Goal: Information Seeking & Learning: Learn about a topic

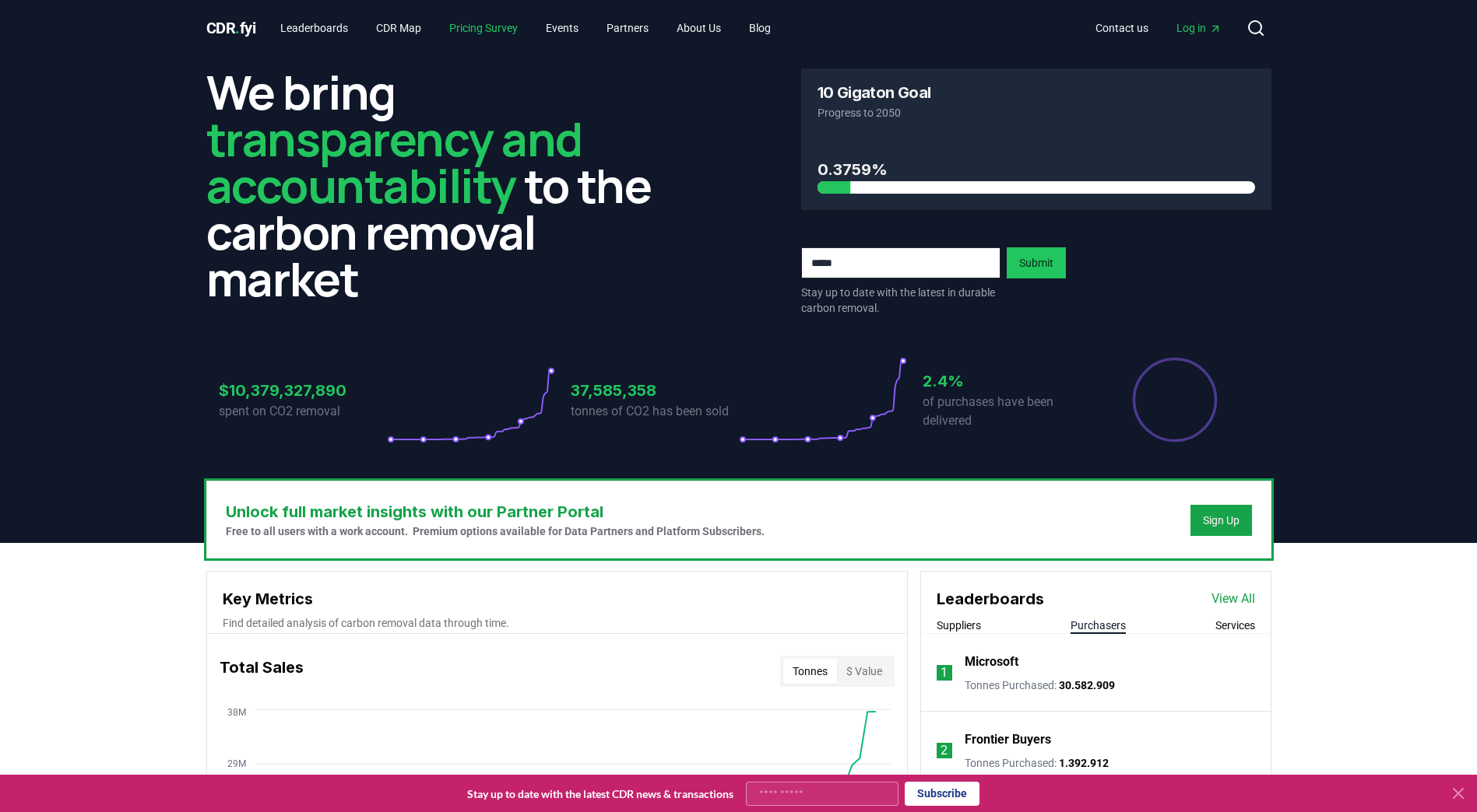
click at [510, 26] on link "Pricing Survey" at bounding box center [483, 27] width 93 height 28
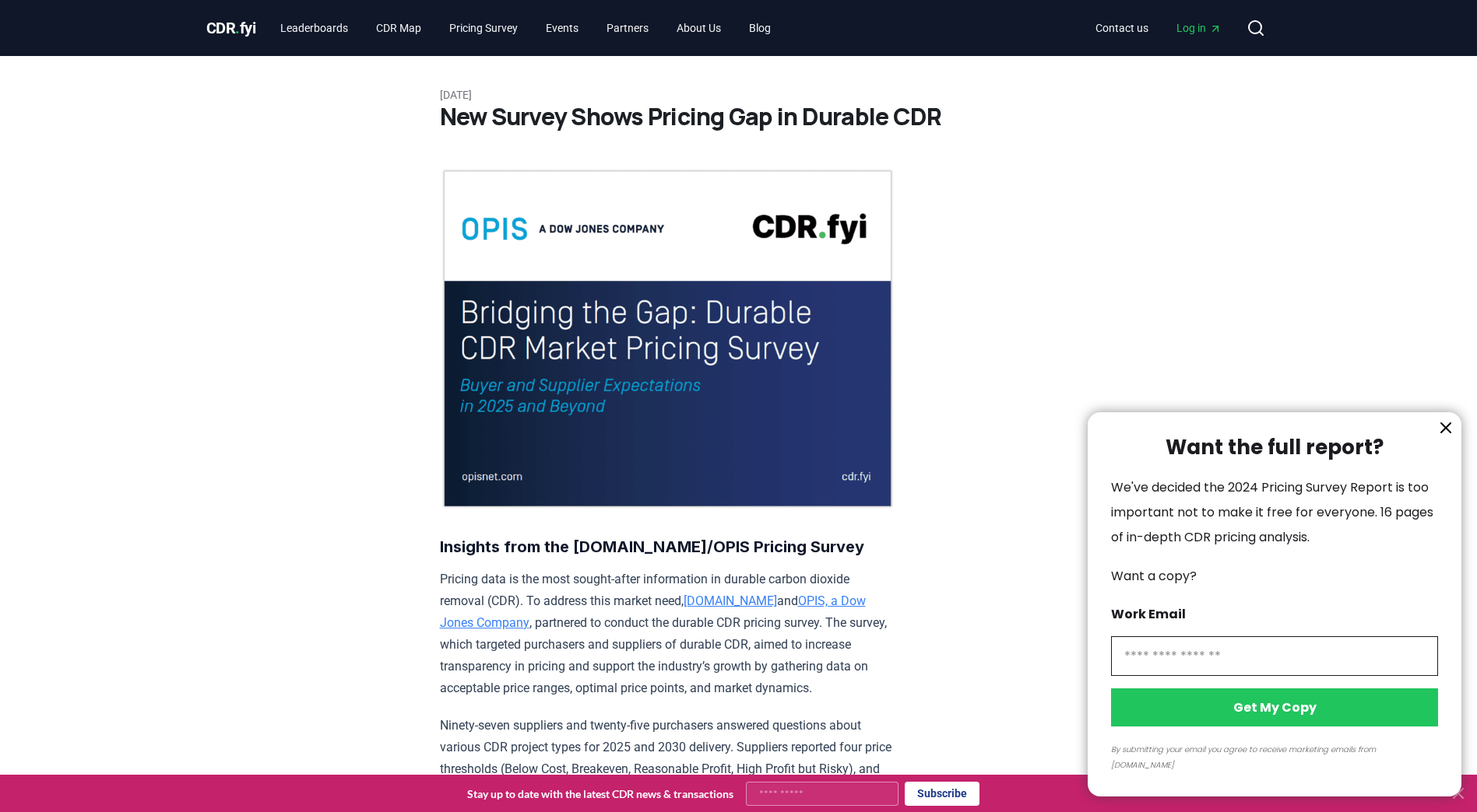
click at [412, 27] on div at bounding box center [738, 406] width 1477 height 812
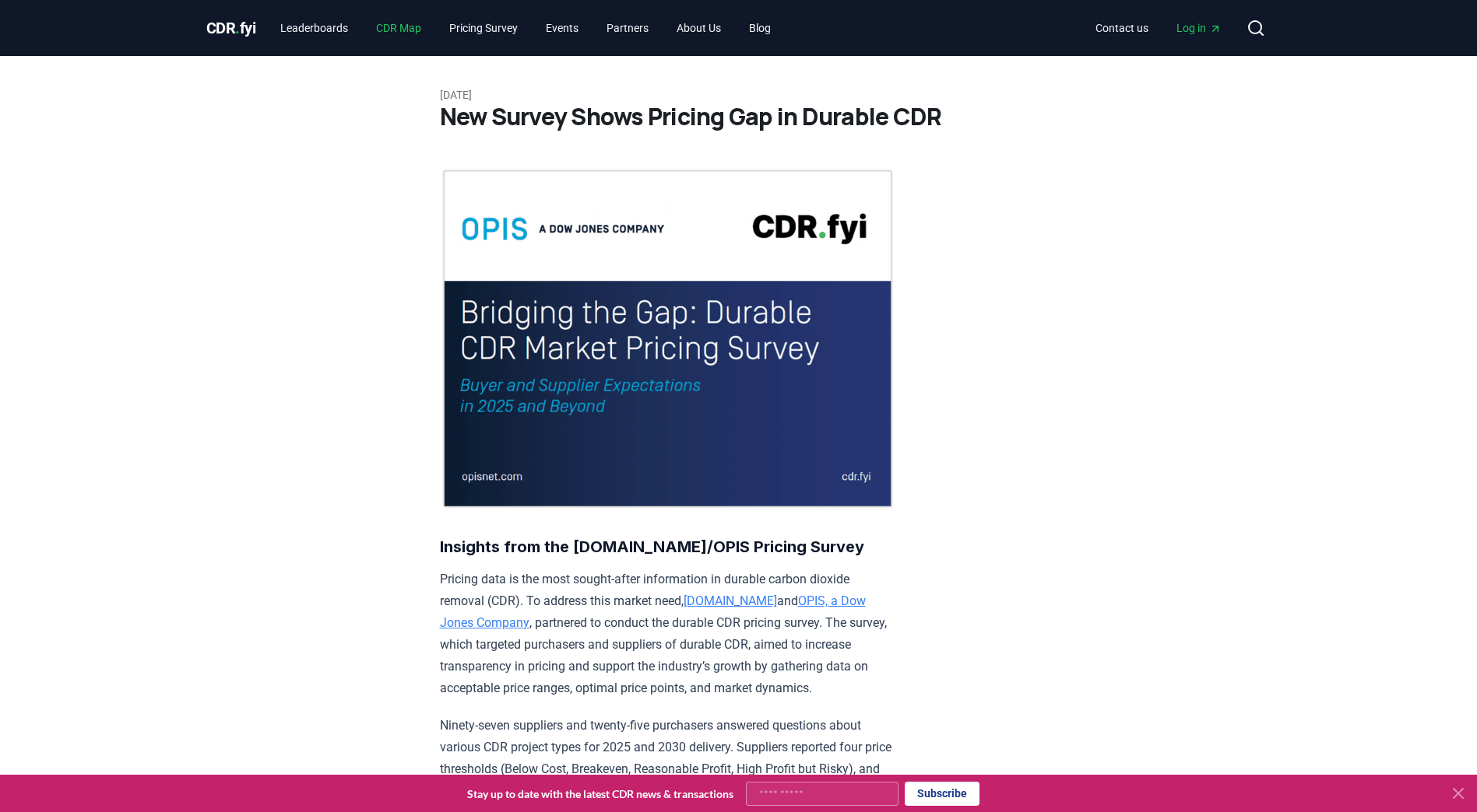
click at [412, 27] on link "CDR Map" at bounding box center [398, 27] width 70 height 28
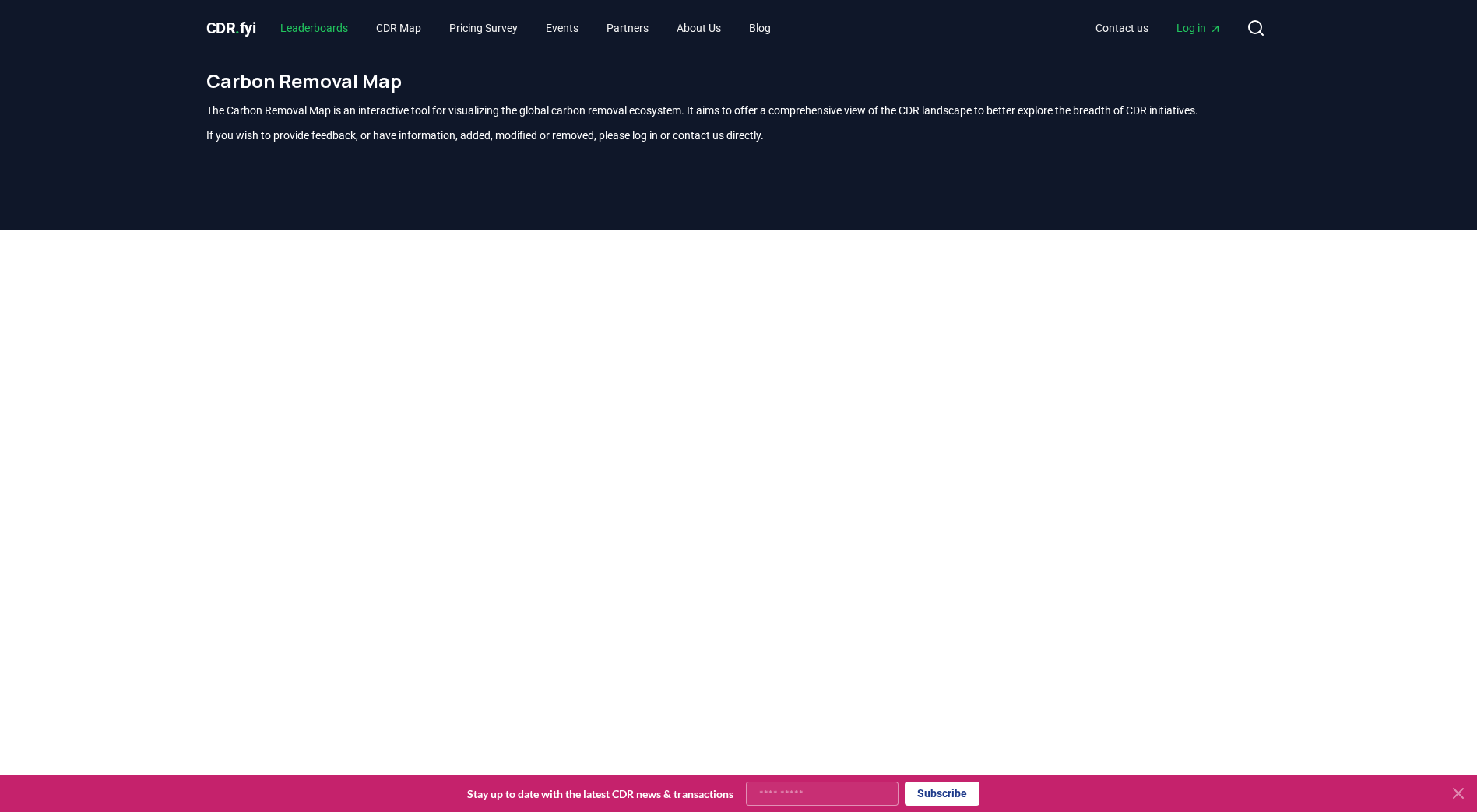
click at [327, 26] on link "Leaderboards" at bounding box center [314, 27] width 93 height 28
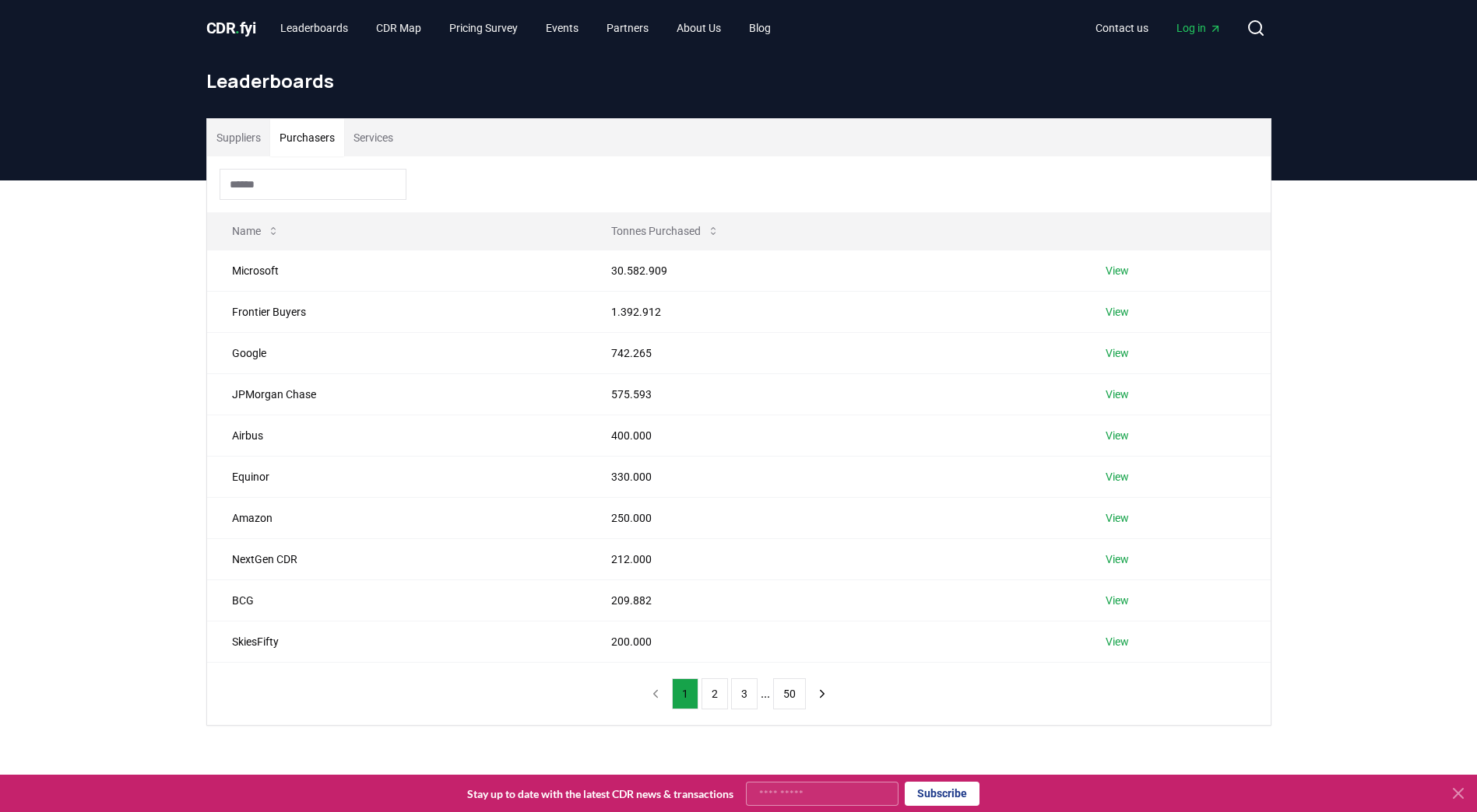
click at [303, 144] on button "Purchasers" at bounding box center [307, 138] width 74 height 38
click at [708, 699] on button "2" at bounding box center [714, 693] width 26 height 31
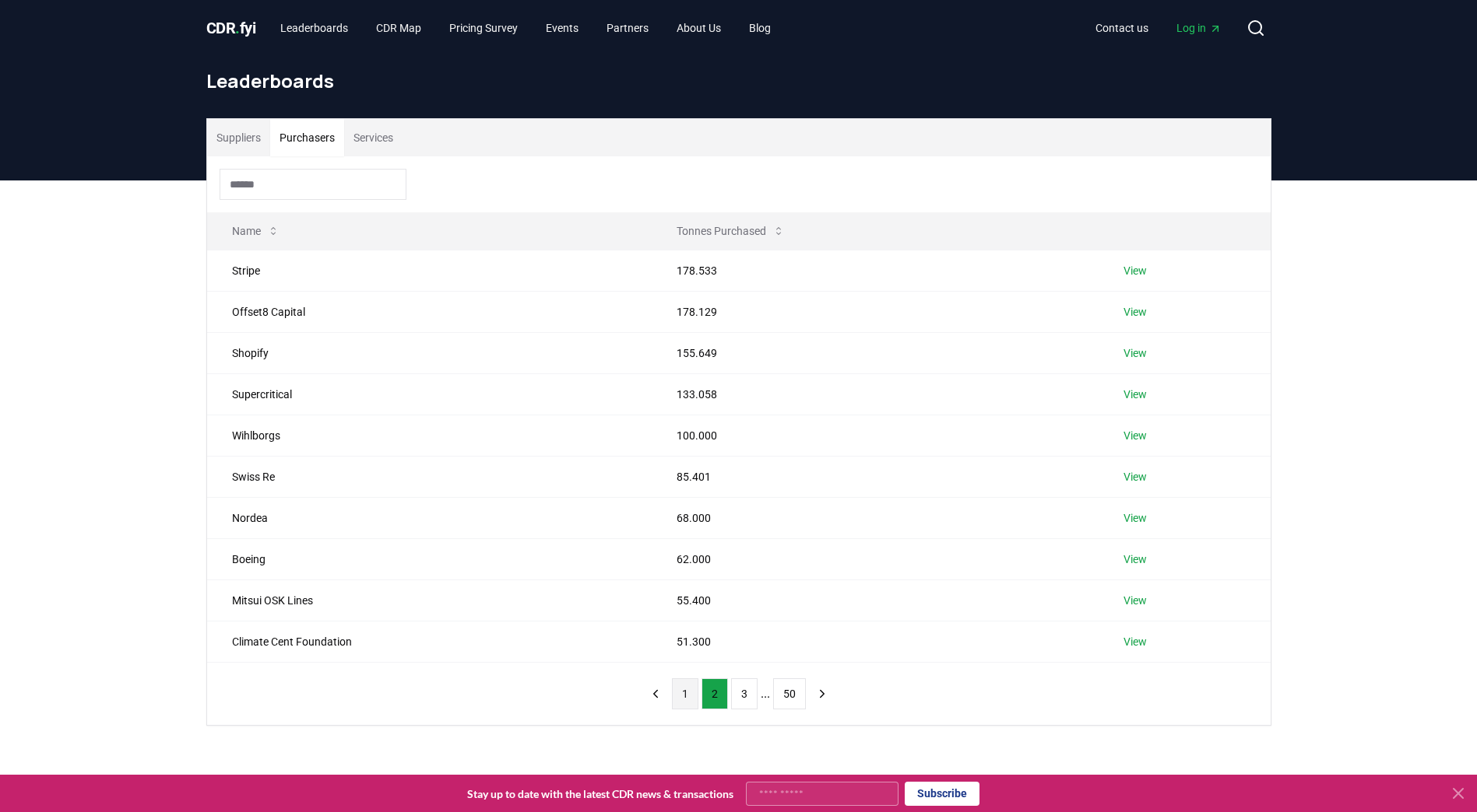
click at [684, 695] on button "1" at bounding box center [684, 693] width 26 height 31
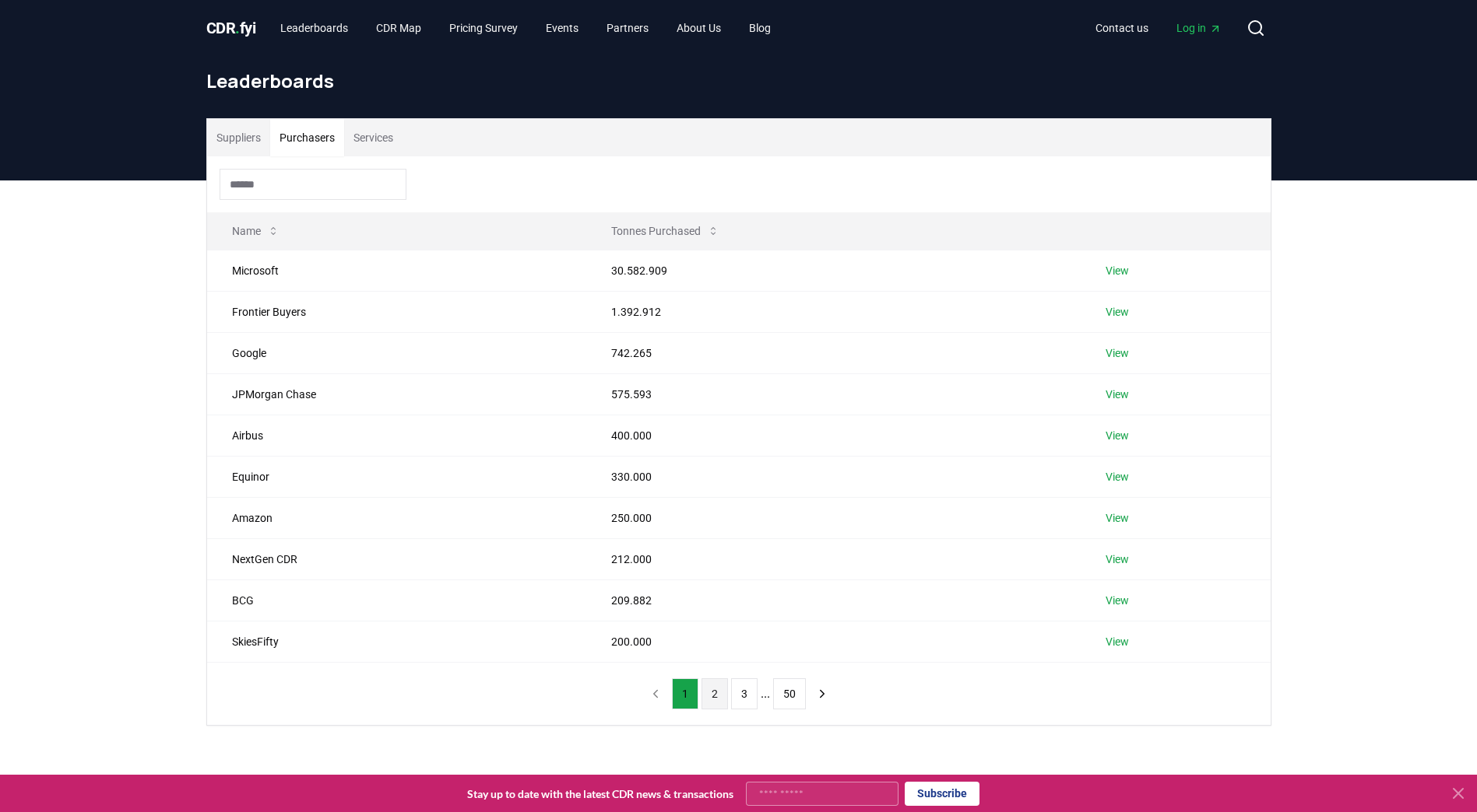
click at [714, 696] on button "2" at bounding box center [714, 693] width 26 height 31
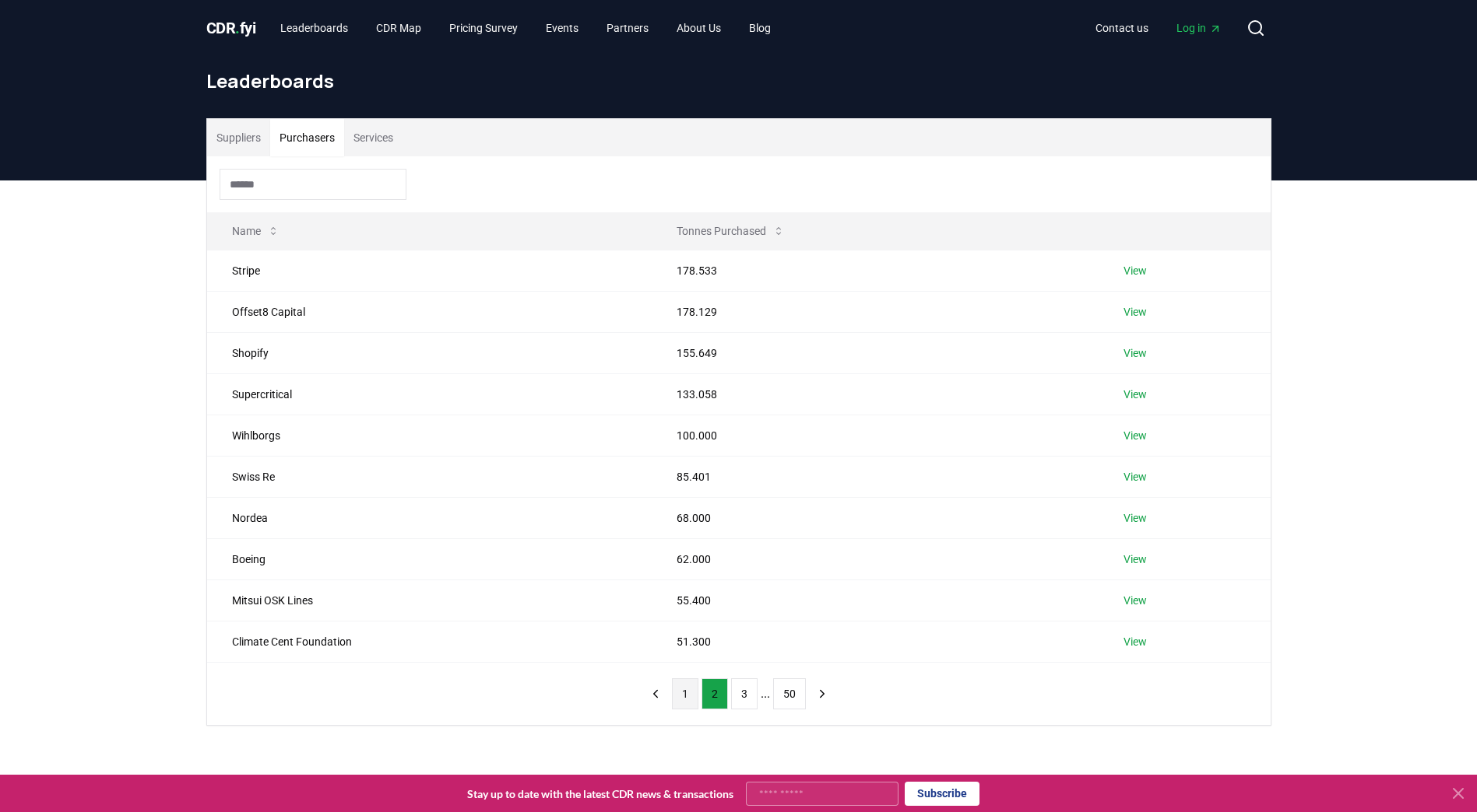
click at [679, 695] on button "1" at bounding box center [684, 693] width 26 height 31
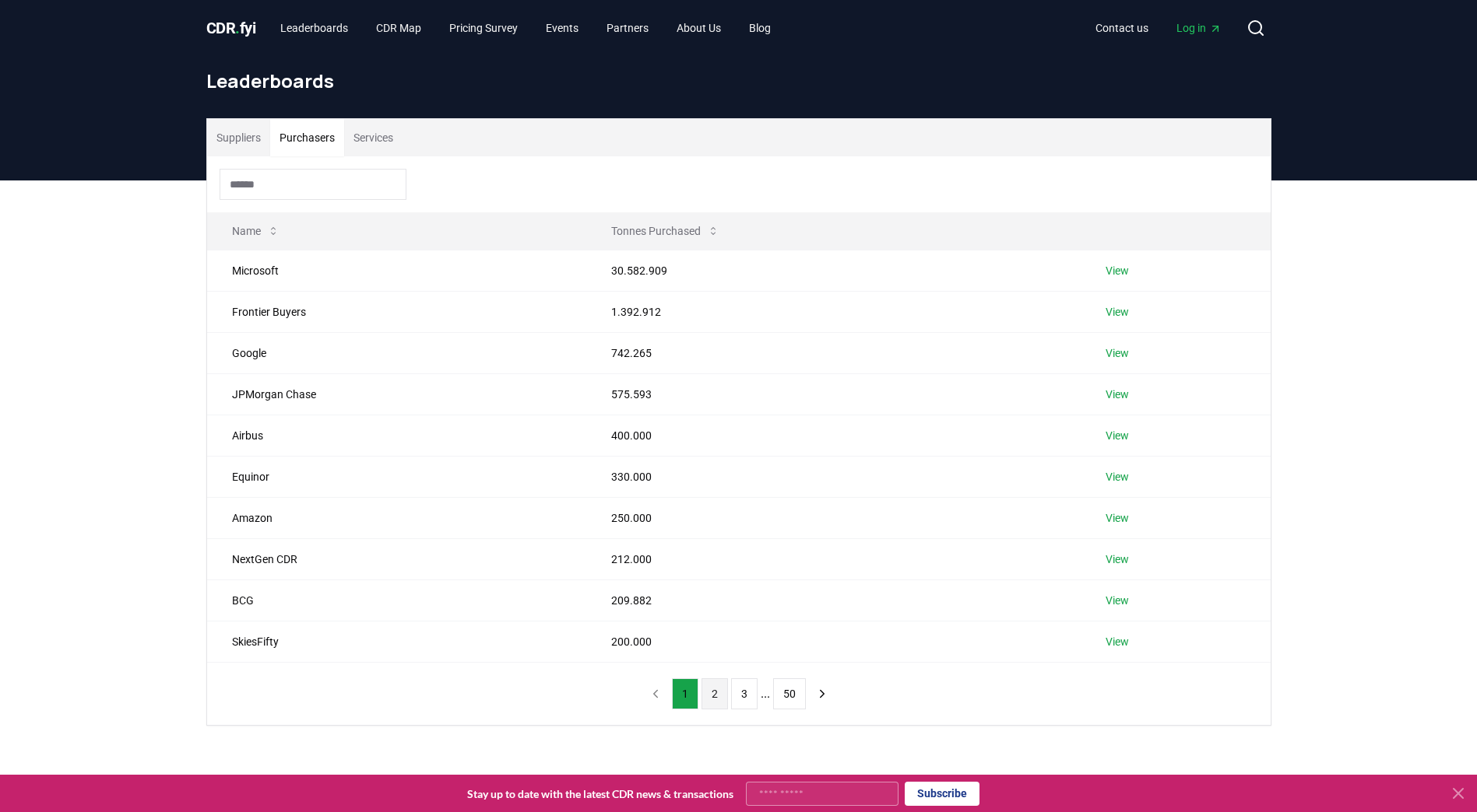
click at [705, 688] on button "2" at bounding box center [714, 693] width 26 height 31
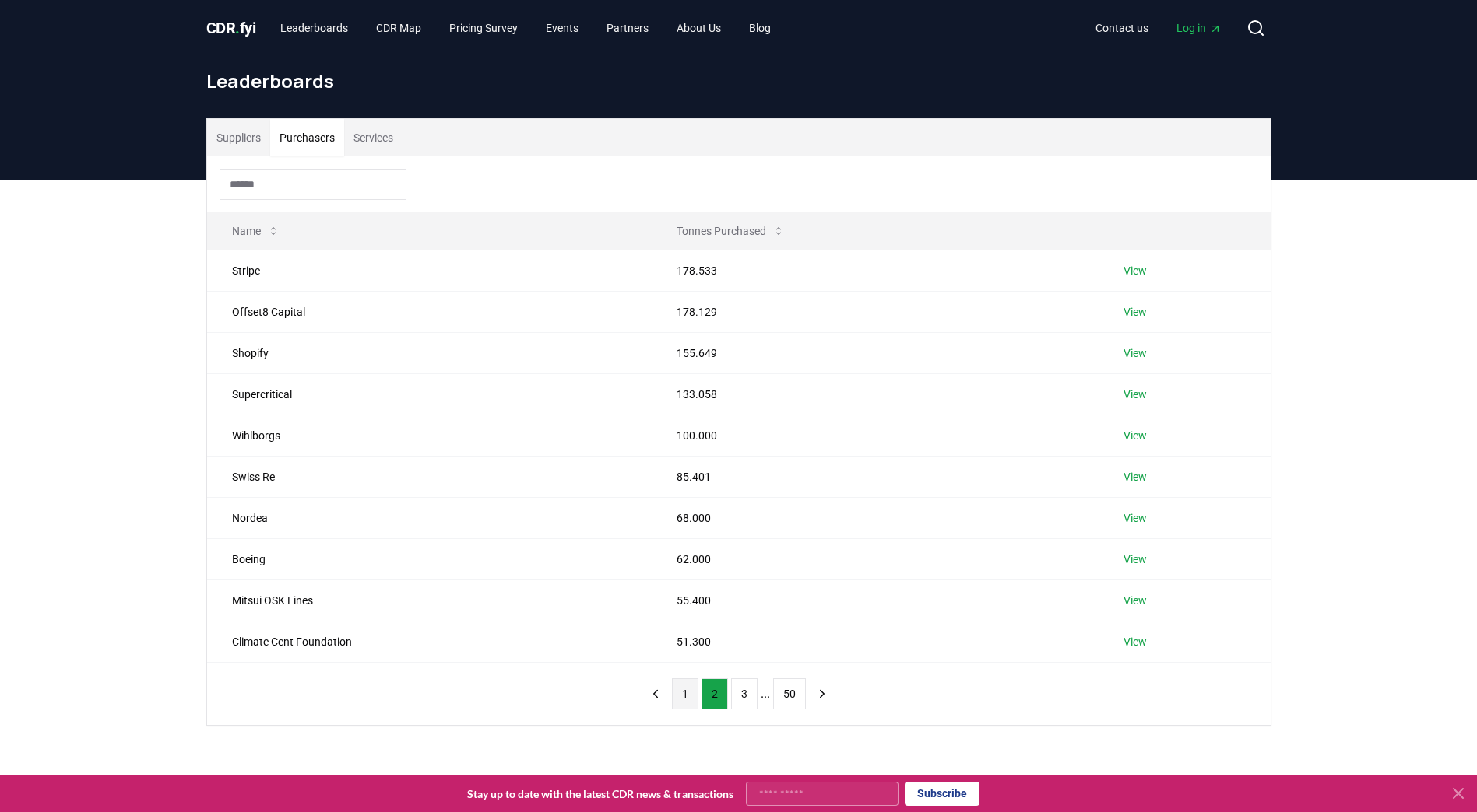
click at [689, 694] on button "1" at bounding box center [684, 693] width 26 height 31
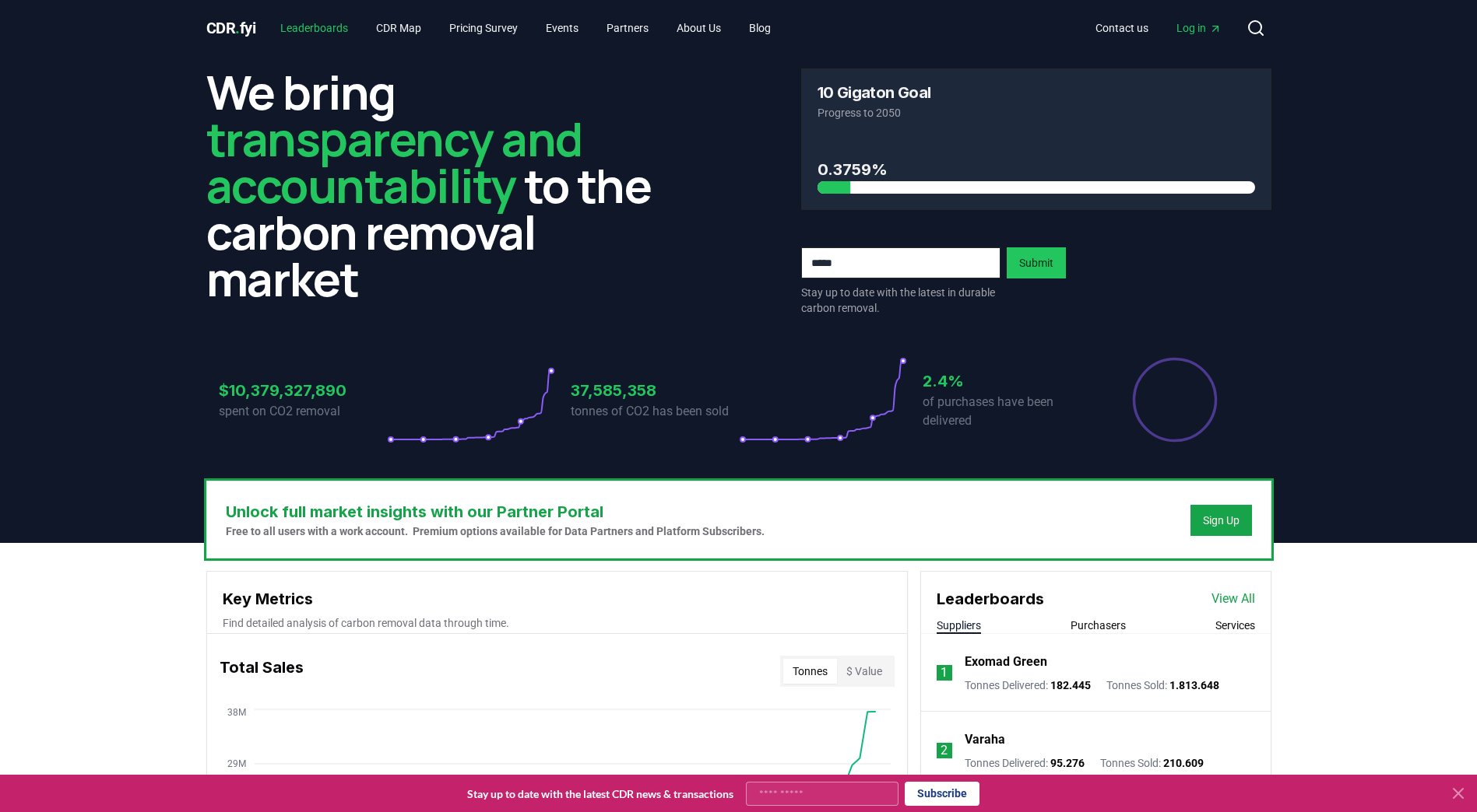
click at [327, 31] on link "Leaderboards" at bounding box center [314, 27] width 93 height 28
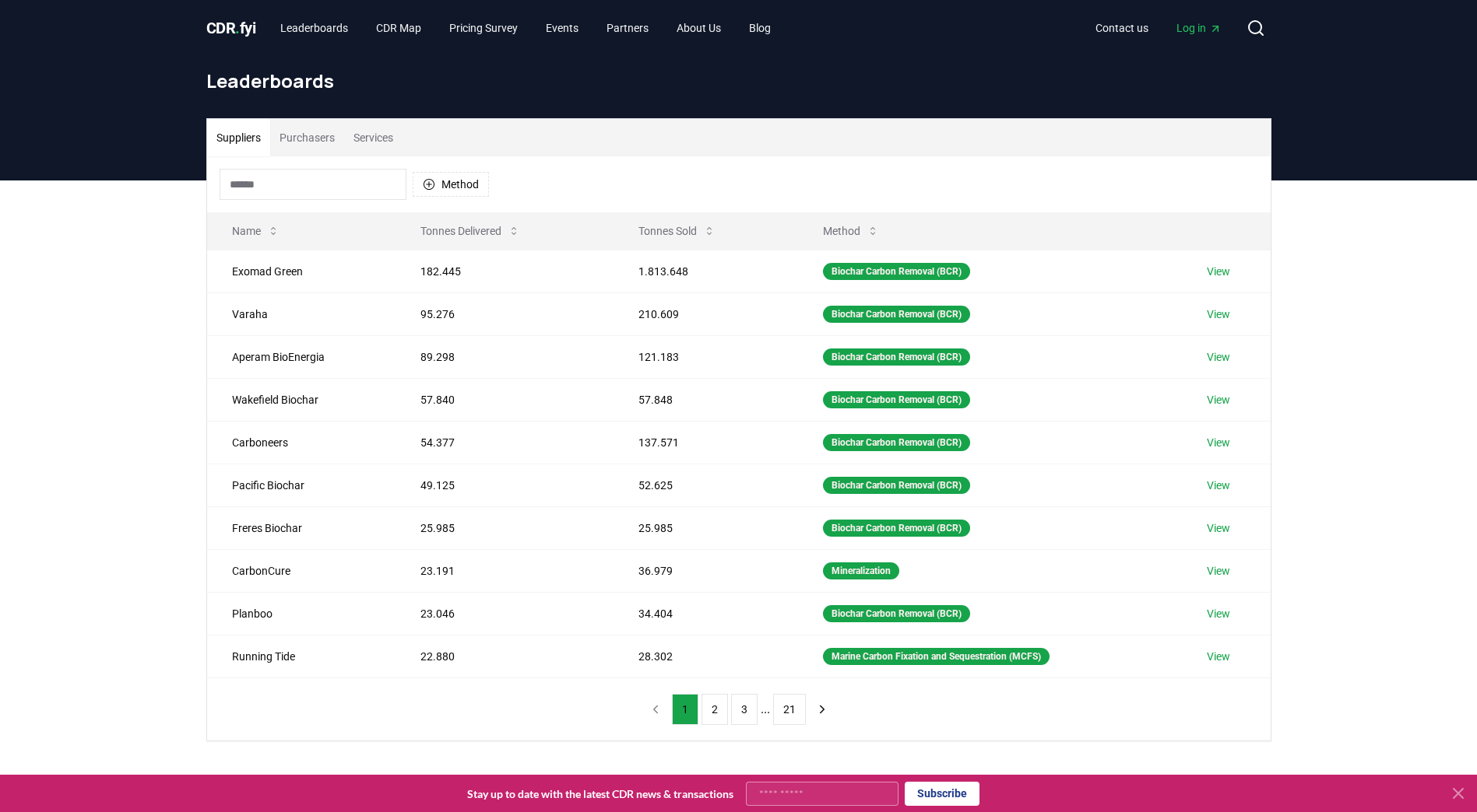
click at [313, 133] on button "Purchasers" at bounding box center [307, 138] width 74 height 38
click at [231, 140] on button "Suppliers" at bounding box center [239, 138] width 63 height 38
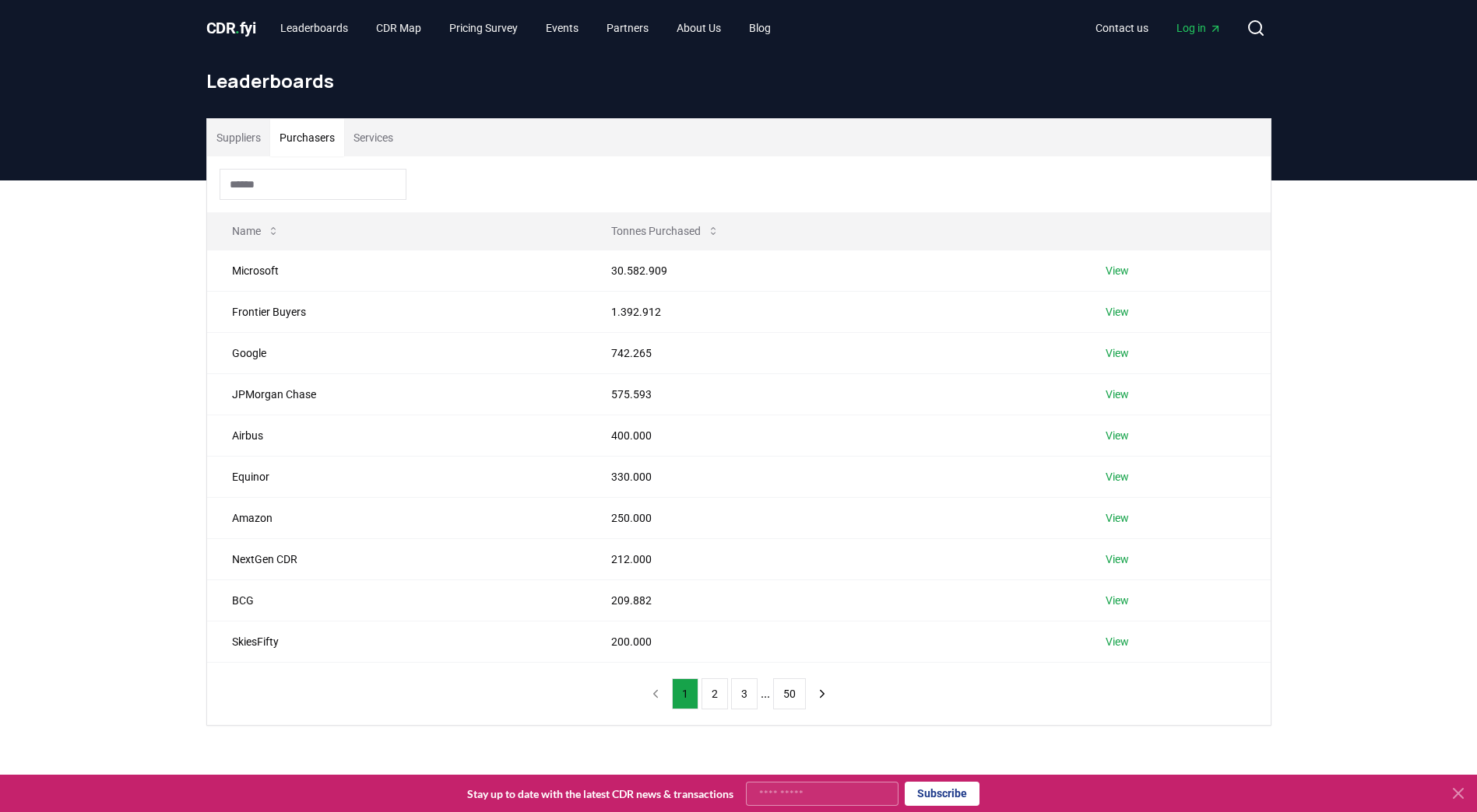
click at [293, 142] on button "Purchasers" at bounding box center [307, 138] width 74 height 38
click at [260, 132] on button "Suppliers" at bounding box center [239, 138] width 63 height 38
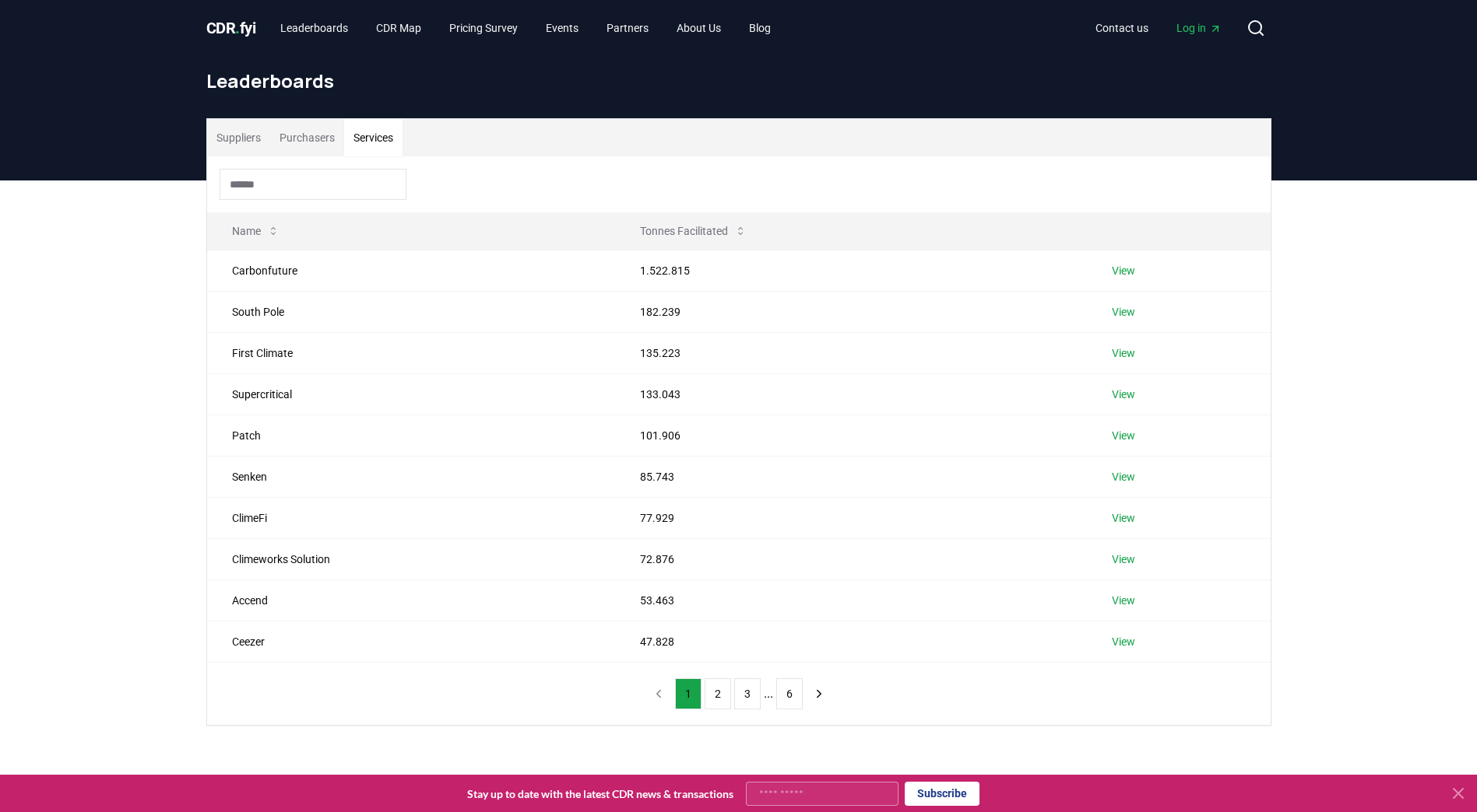
click at [396, 140] on button "Services" at bounding box center [373, 138] width 58 height 38
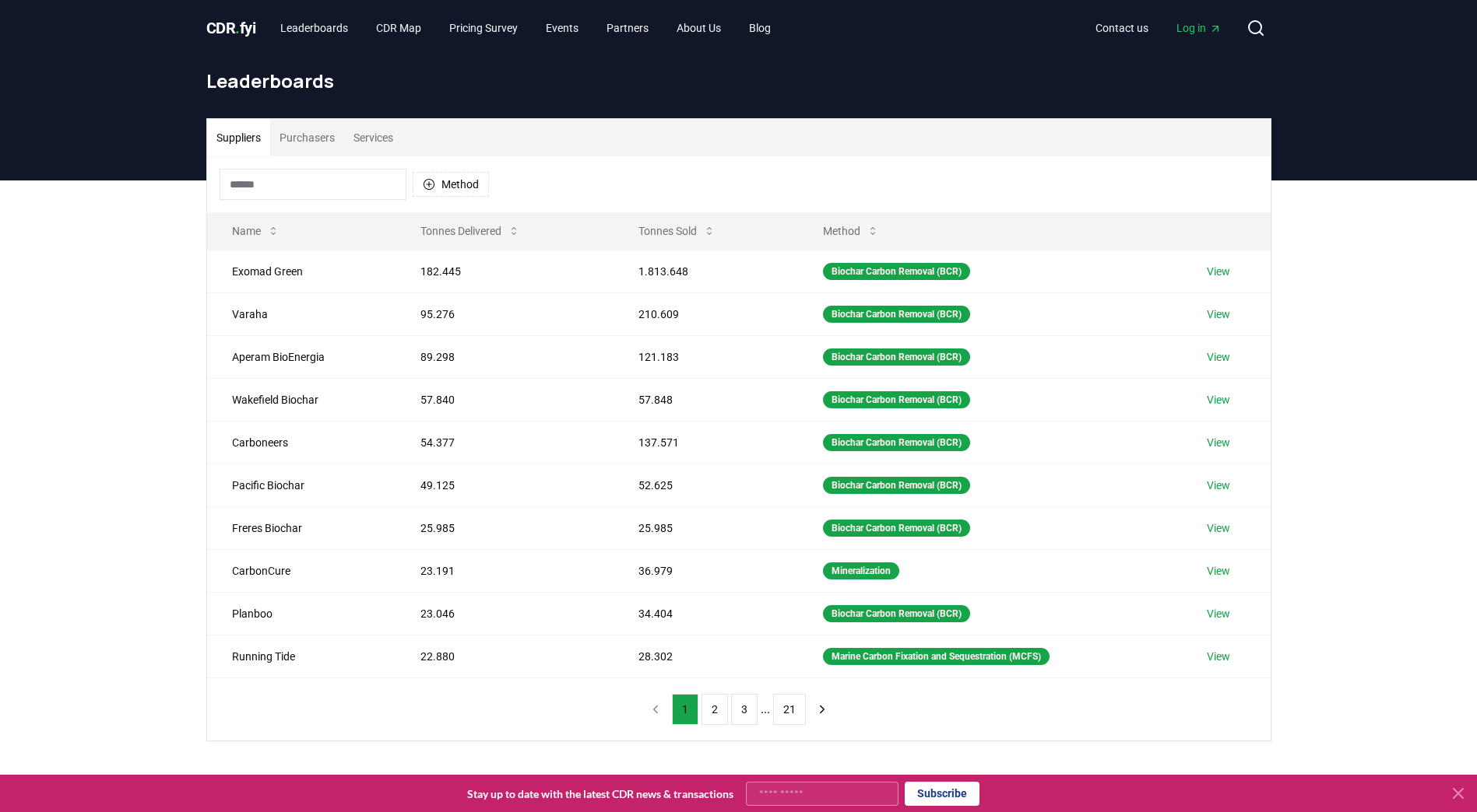
click at [252, 146] on button "Suppliers" at bounding box center [239, 138] width 63 height 38
click at [301, 136] on button "Purchasers" at bounding box center [307, 138] width 74 height 38
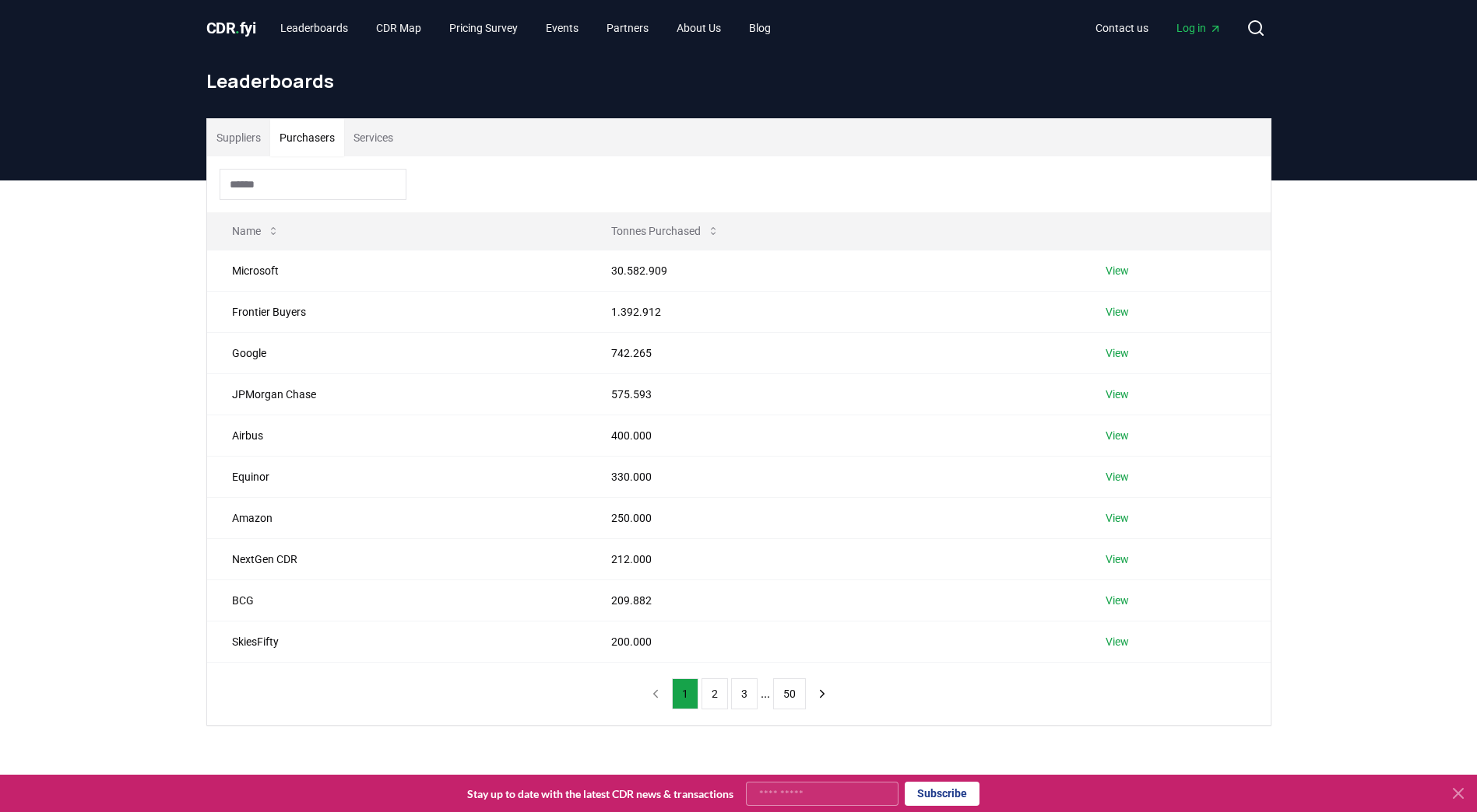
click at [383, 148] on button "Services" at bounding box center [373, 138] width 58 height 38
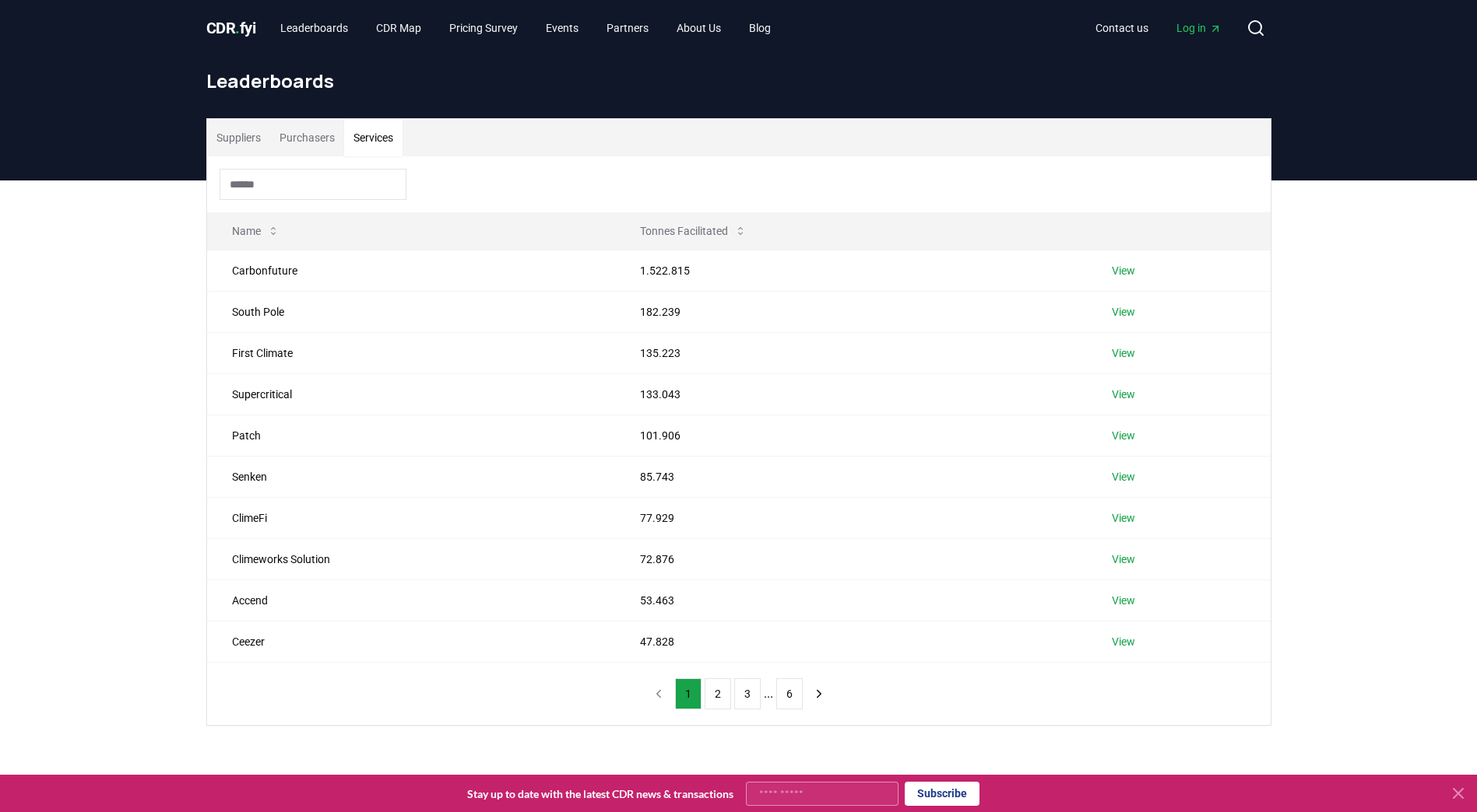
click at [235, 145] on button "Suppliers" at bounding box center [239, 138] width 63 height 38
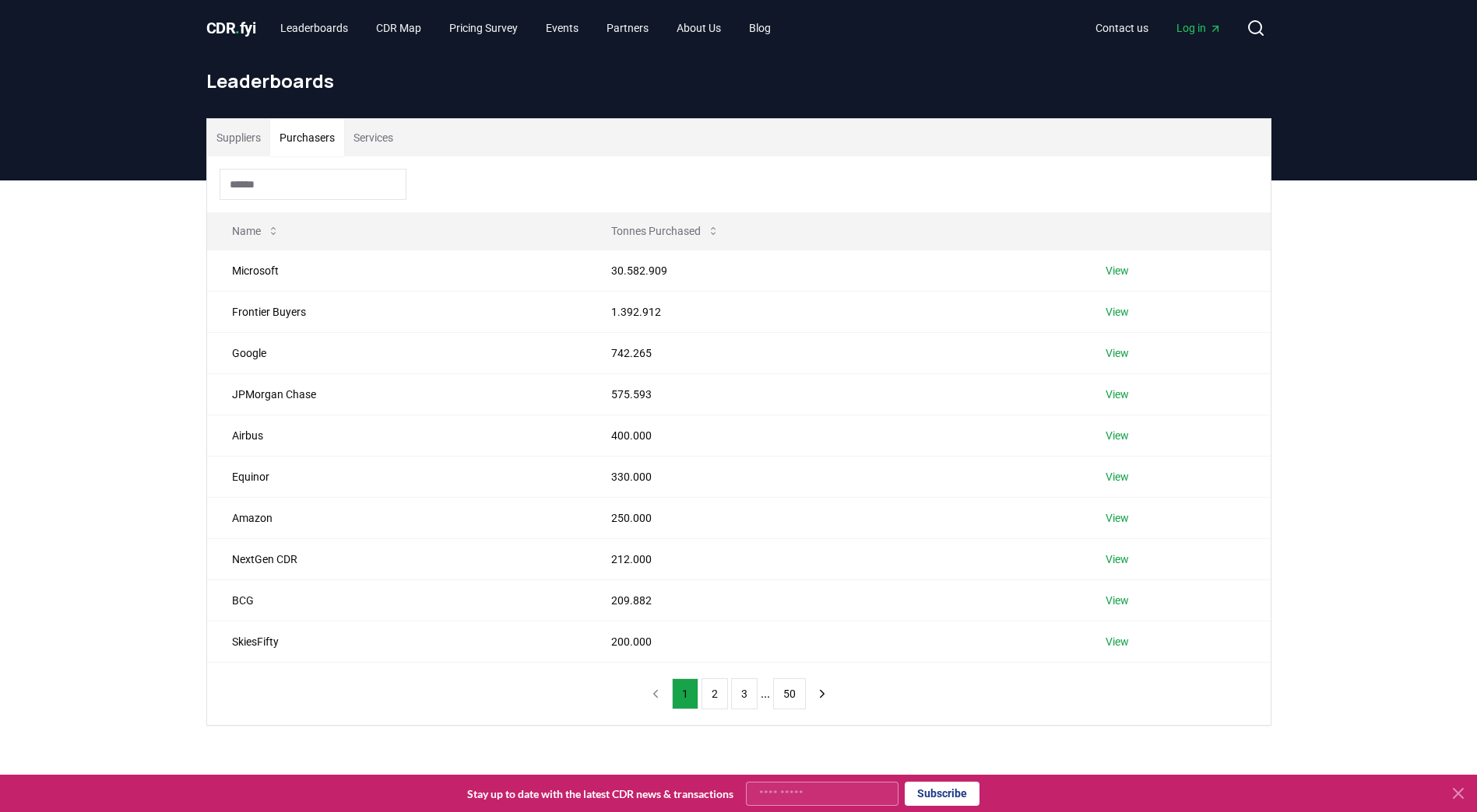
click at [289, 140] on button "Purchasers" at bounding box center [307, 138] width 74 height 38
click at [228, 136] on button "Suppliers" at bounding box center [239, 138] width 63 height 38
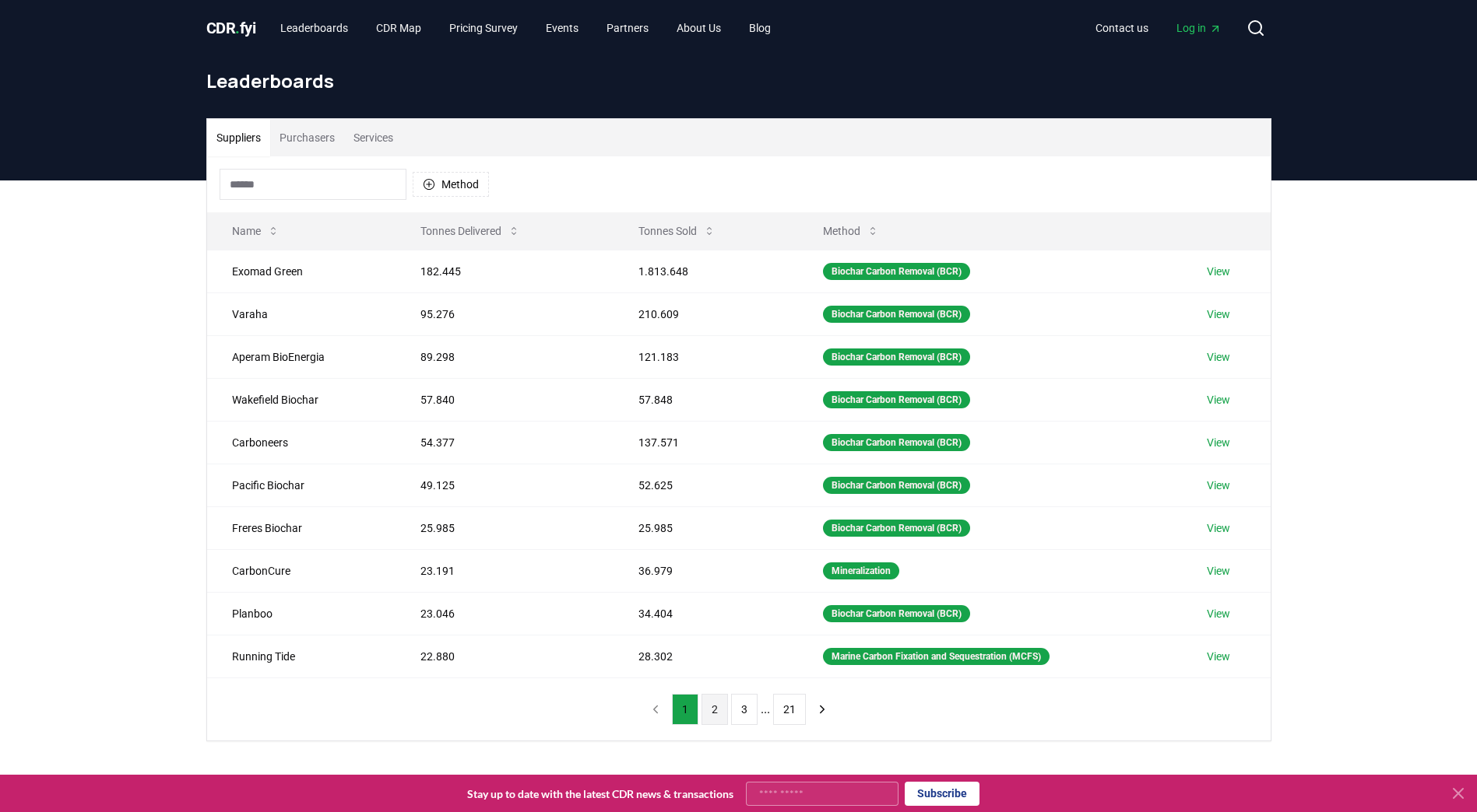
click at [714, 706] on button "2" at bounding box center [714, 710] width 26 height 31
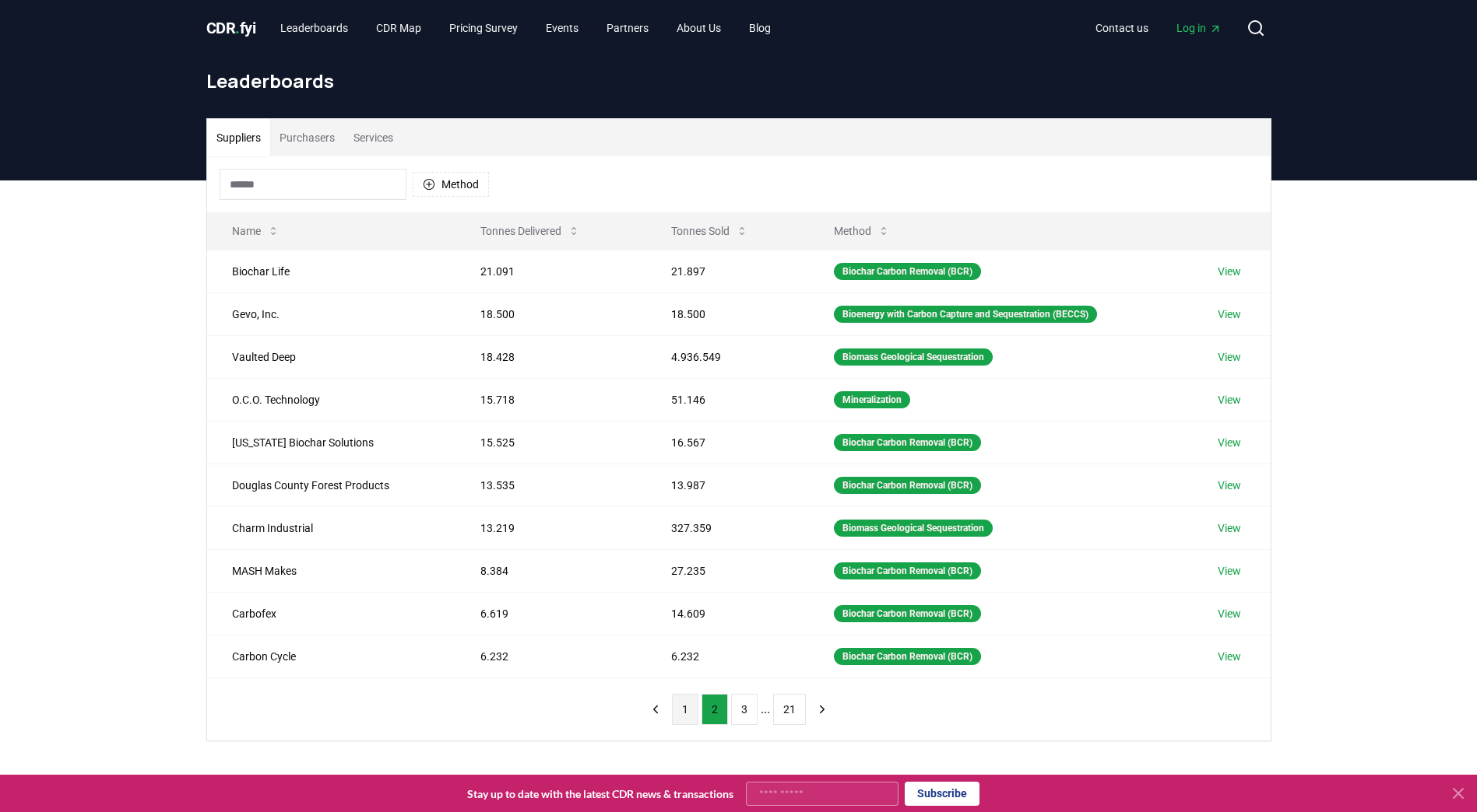
click at [689, 720] on button "1" at bounding box center [684, 710] width 26 height 31
